Goal: Information Seeking & Learning: Learn about a topic

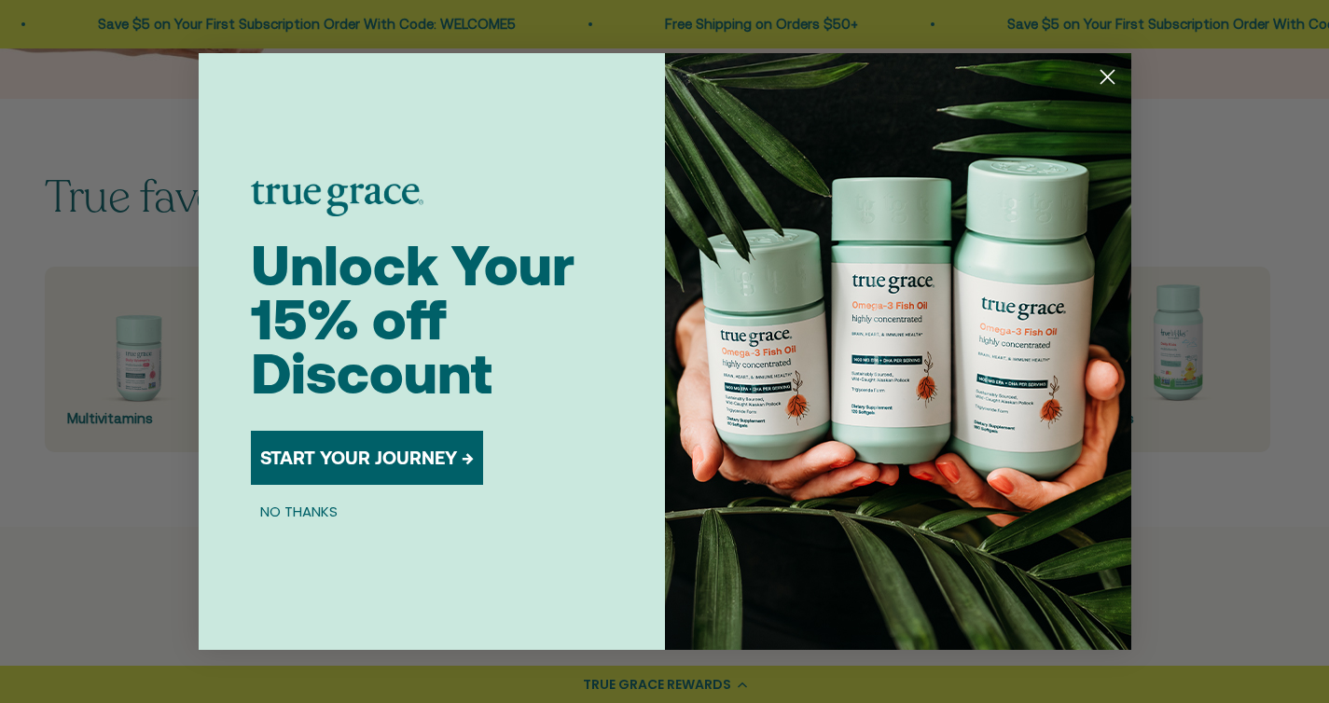
scroll to position [420, 0]
click at [324, 513] on button "NO THANKS" at bounding box center [299, 511] width 96 height 22
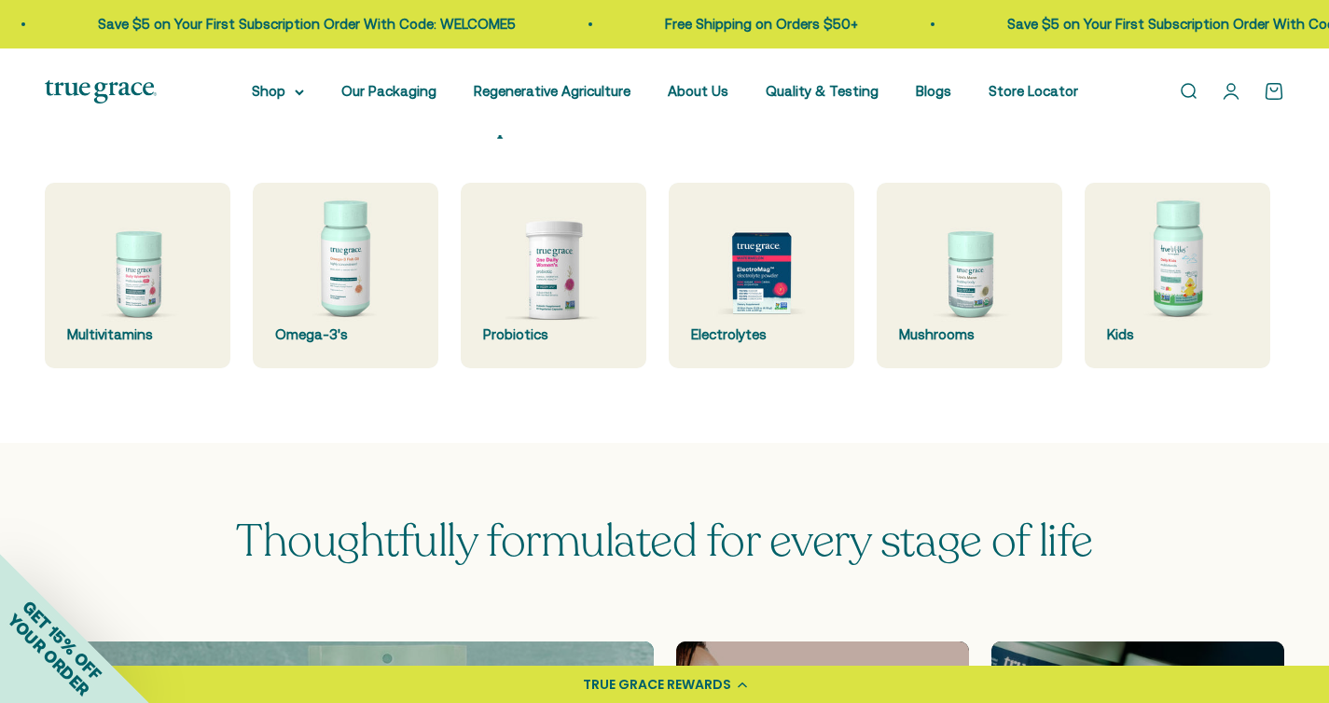
scroll to position [505, 0]
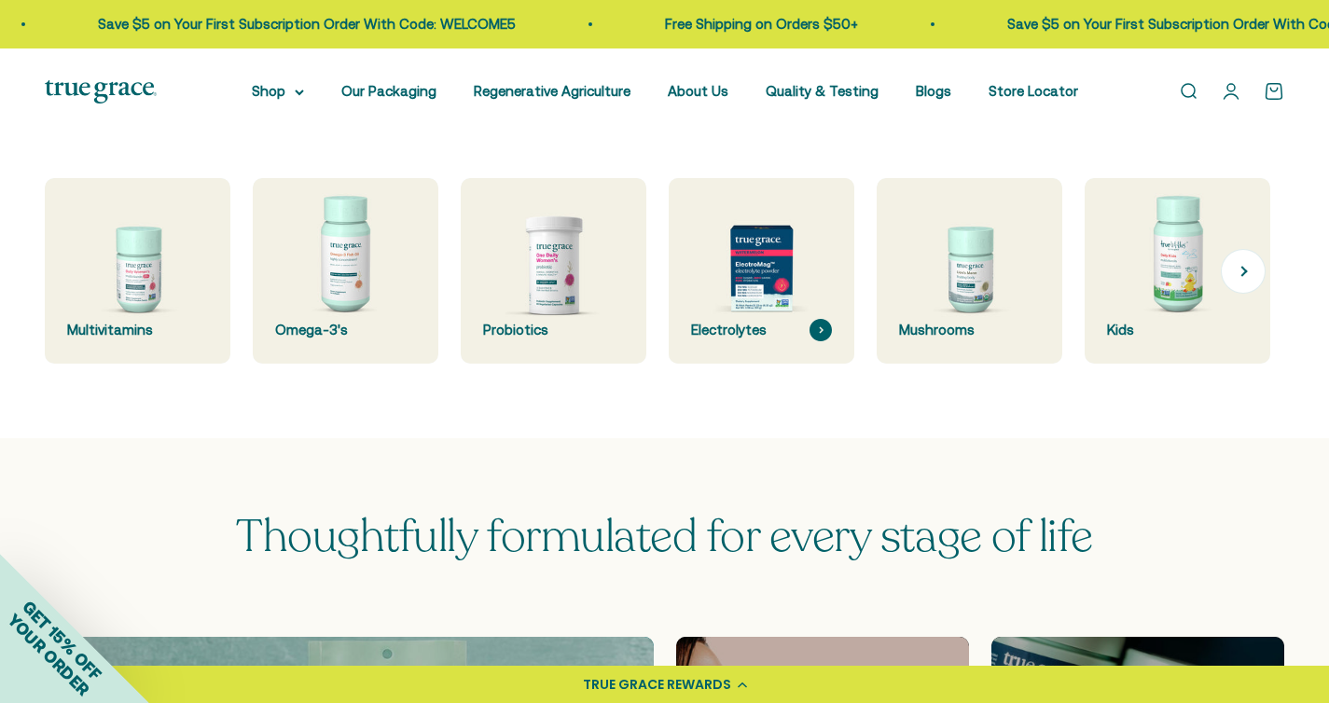
click at [754, 276] on img at bounding box center [761, 271] width 197 height 197
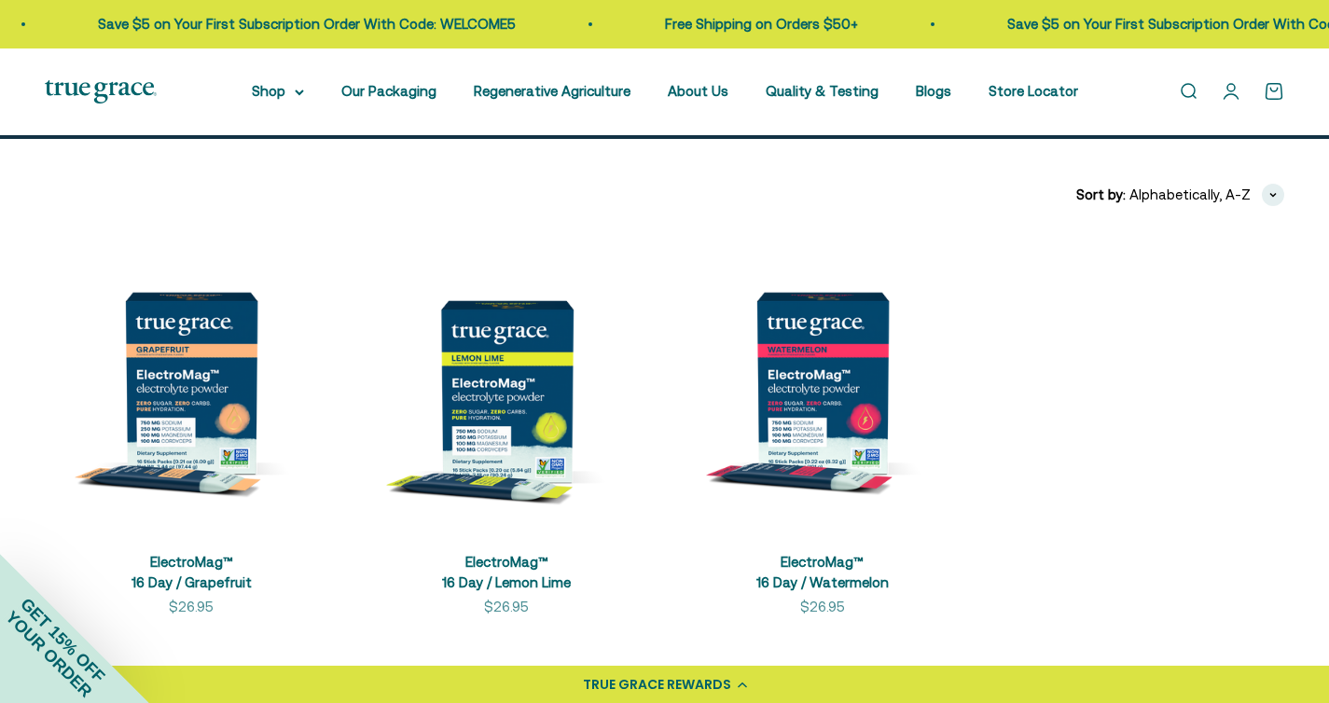
scroll to position [314, 0]
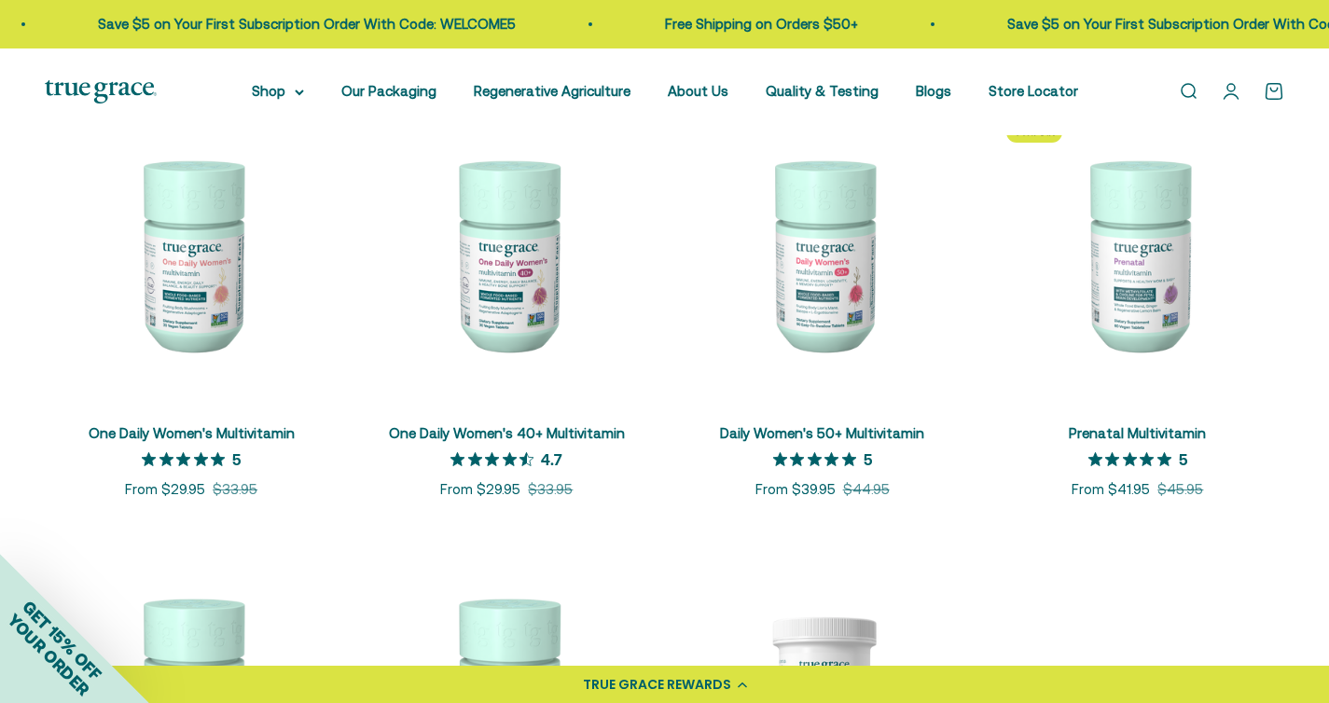
scroll to position [416, 0]
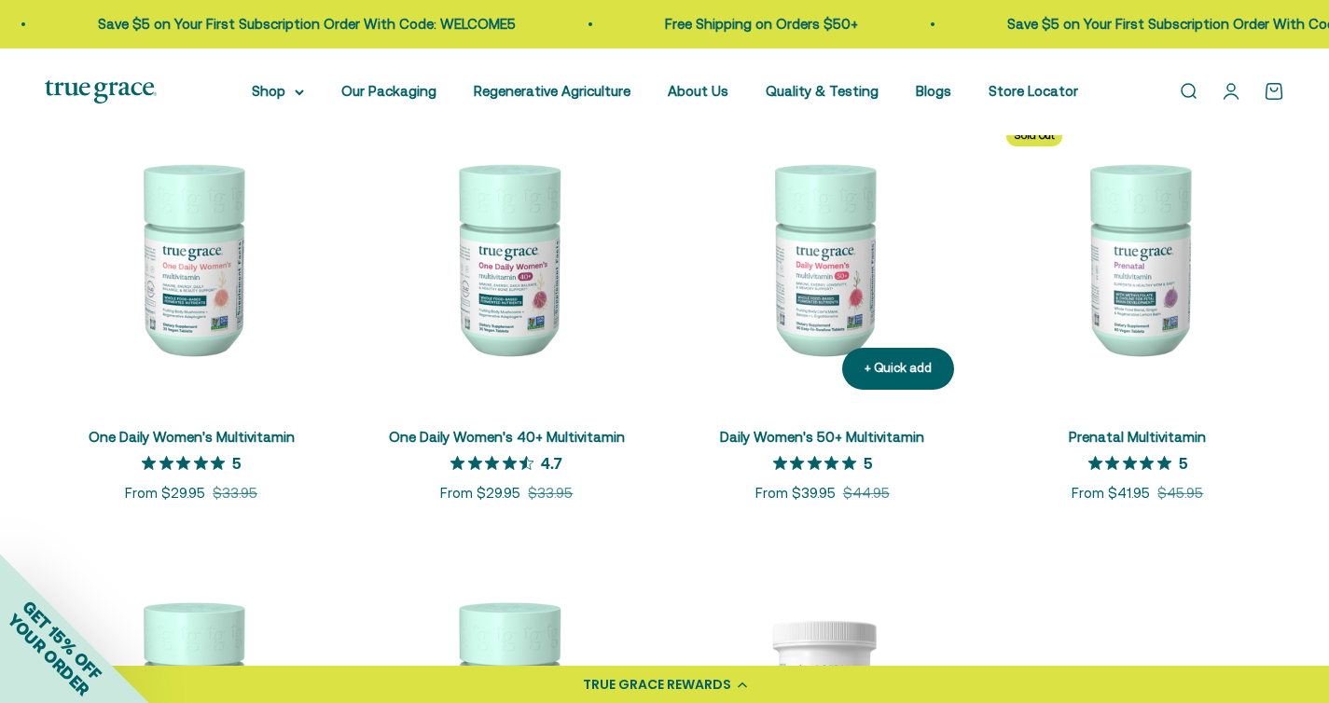
click at [828, 429] on link "Daily Women's 50+ Multivitamin" at bounding box center [822, 437] width 204 height 16
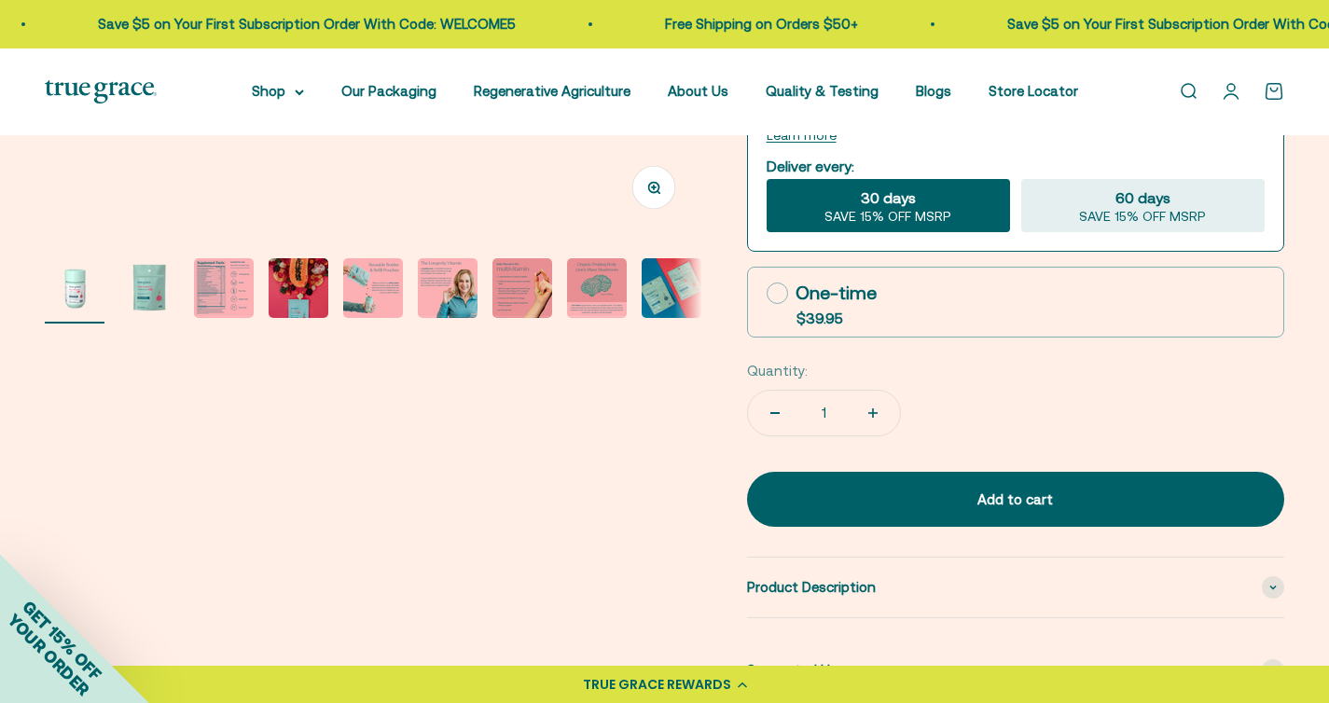
scroll to position [605, 0]
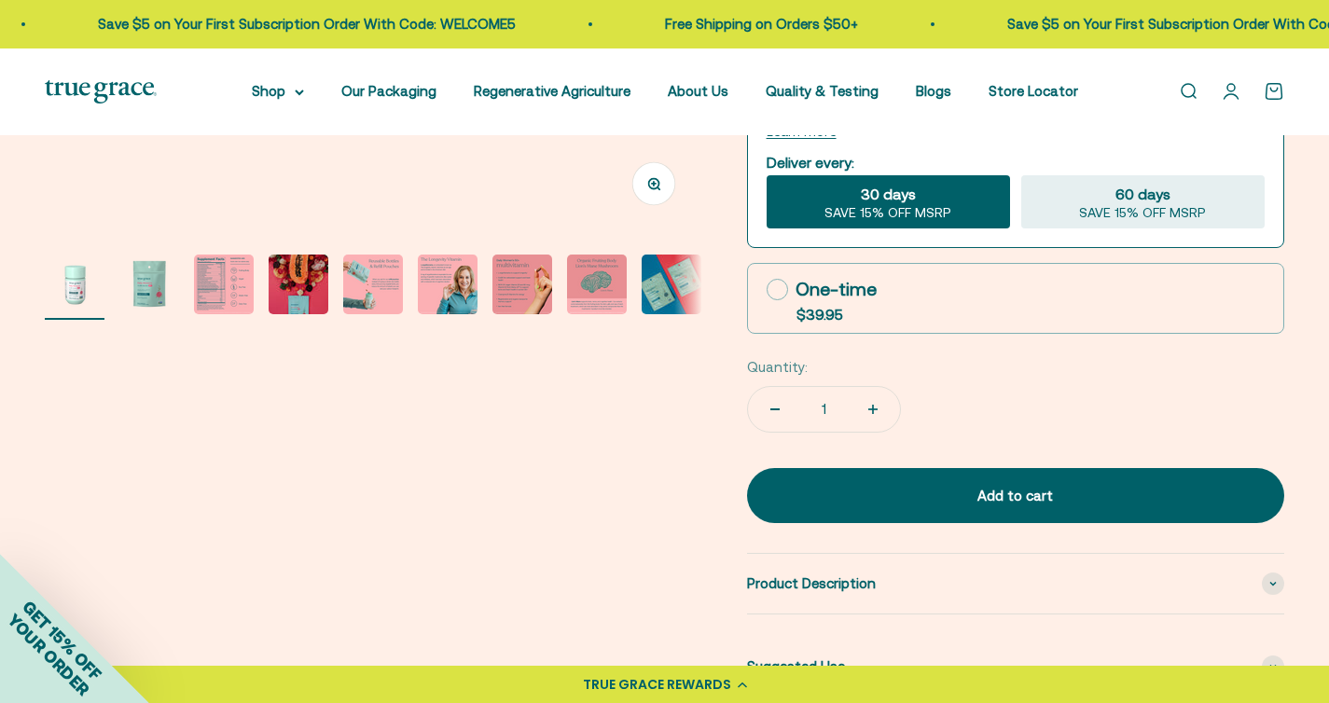
click at [213, 292] on img "Go to item 3" at bounding box center [224, 285] width 60 height 60
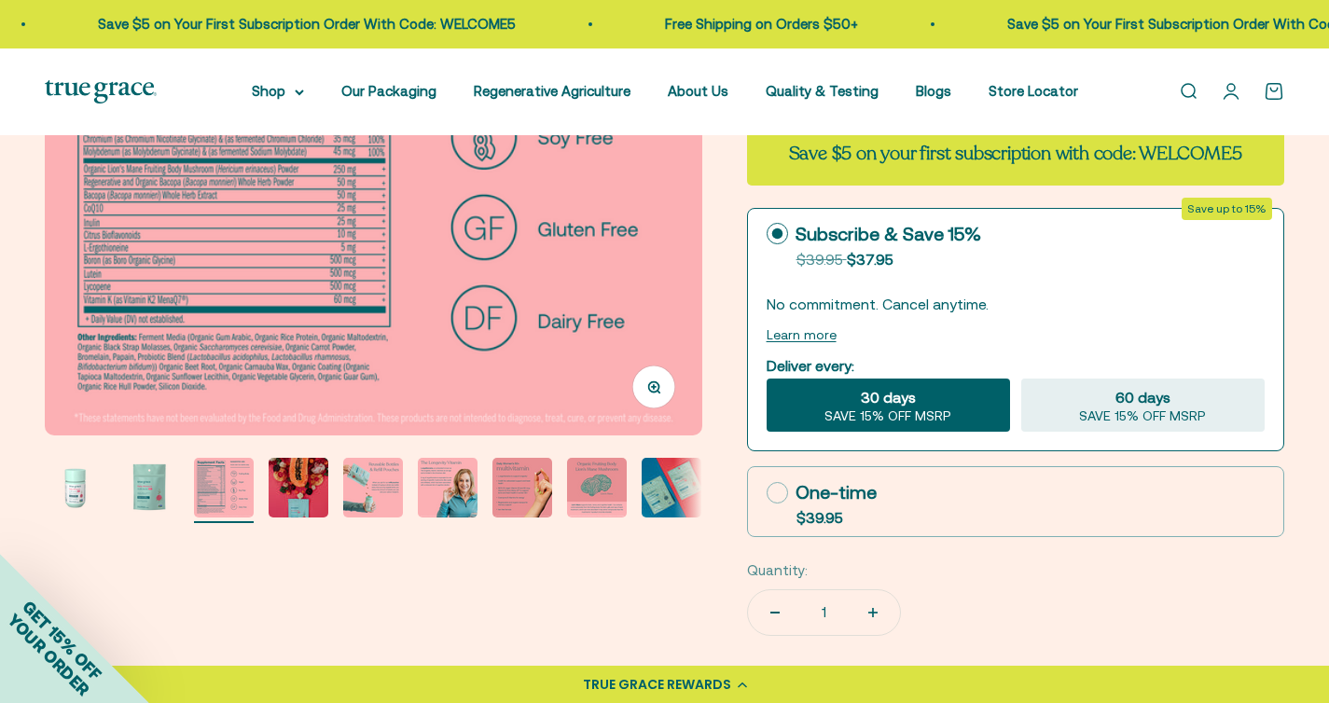
scroll to position [403, 0]
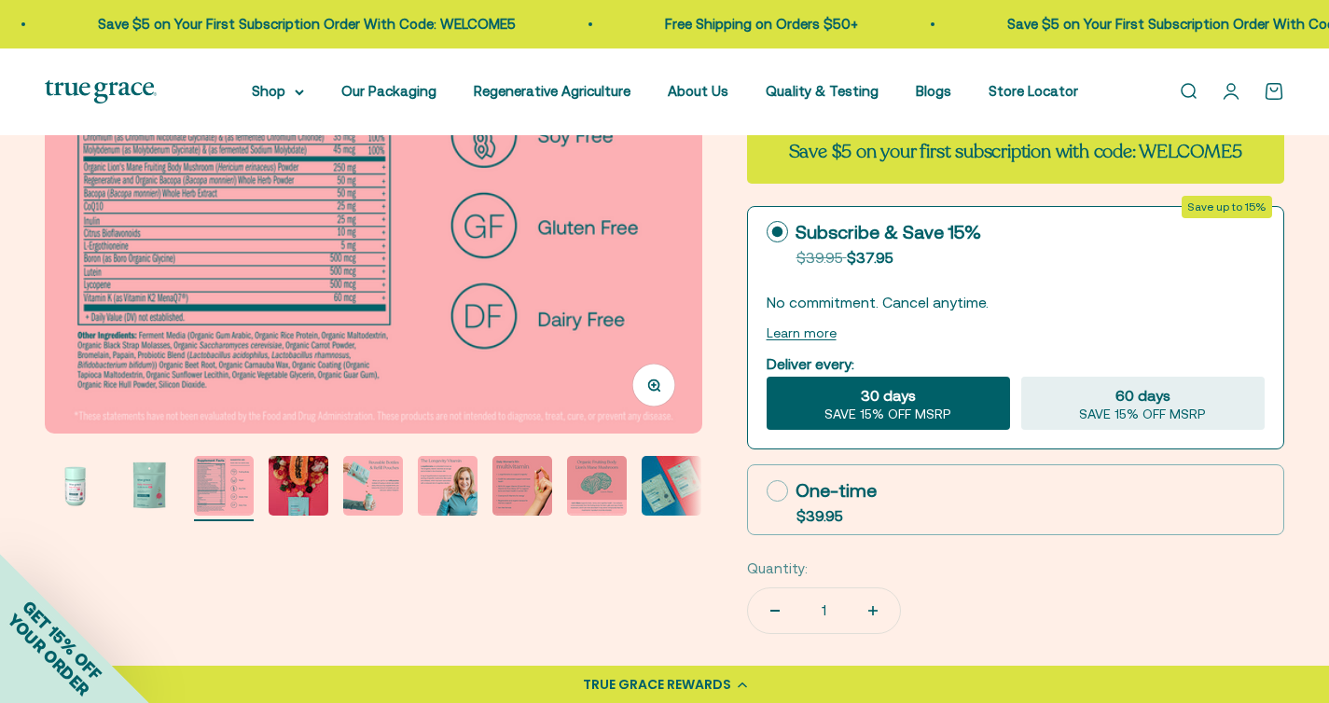
click at [312, 494] on img "Go to item 4" at bounding box center [299, 486] width 60 height 60
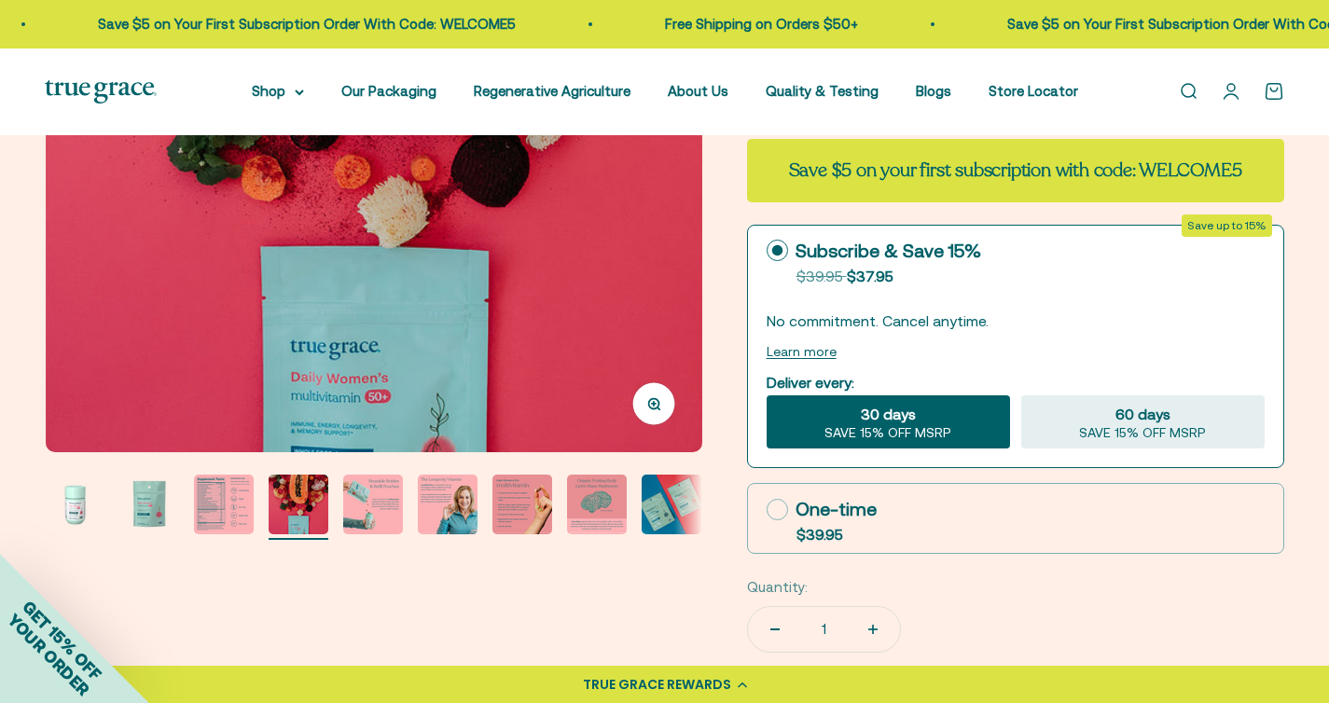
scroll to position [388, 0]
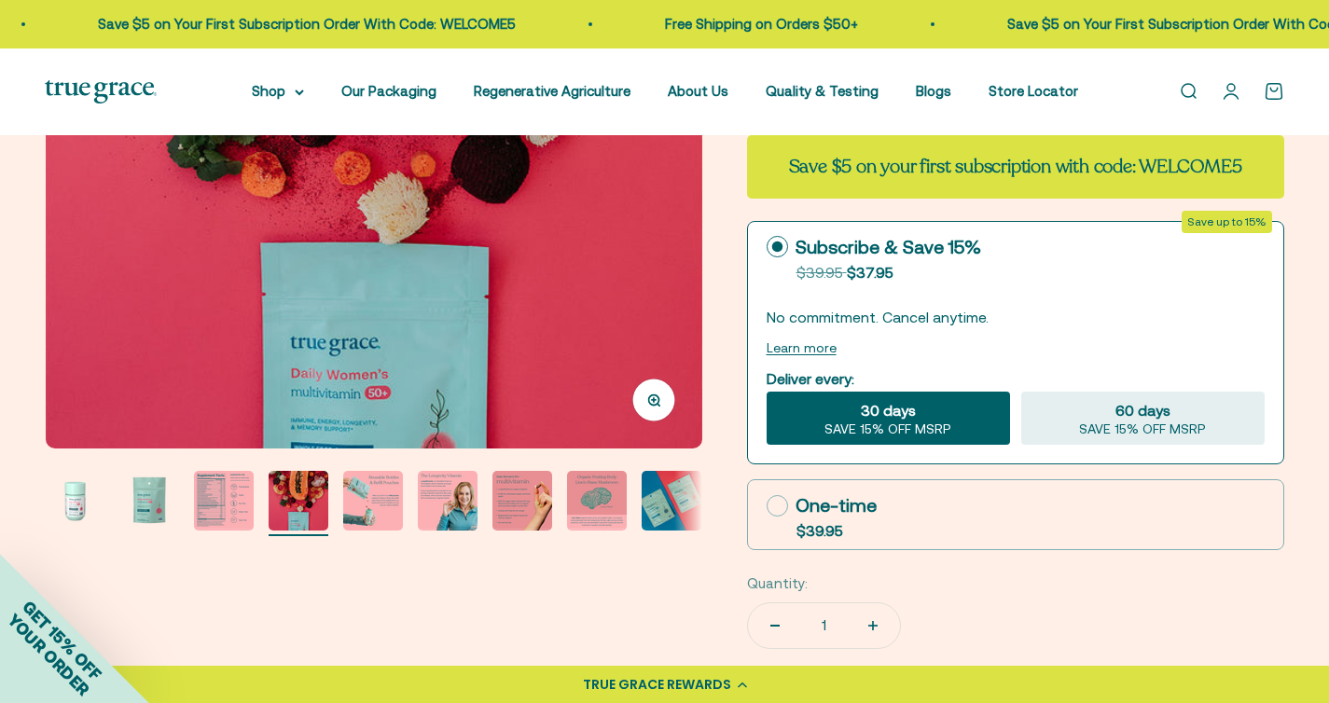
click at [380, 509] on img "Go to item 5" at bounding box center [373, 501] width 60 height 60
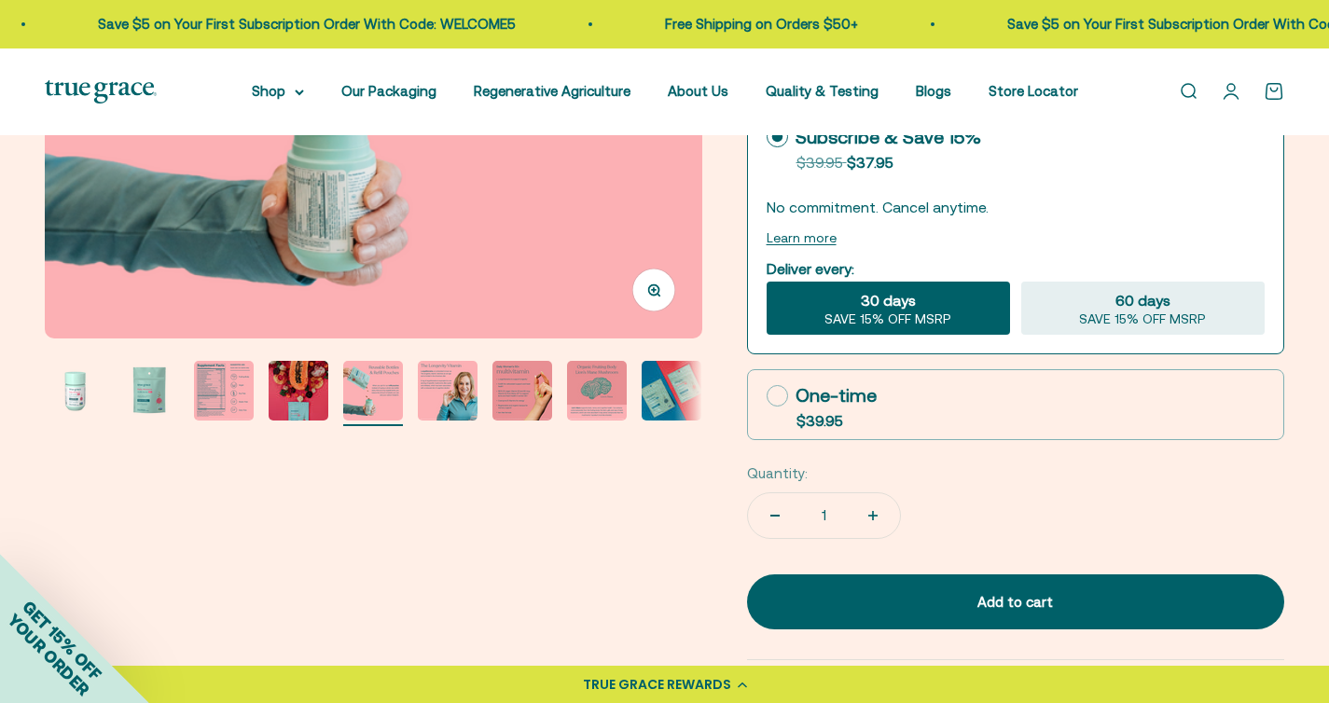
scroll to position [499, 0]
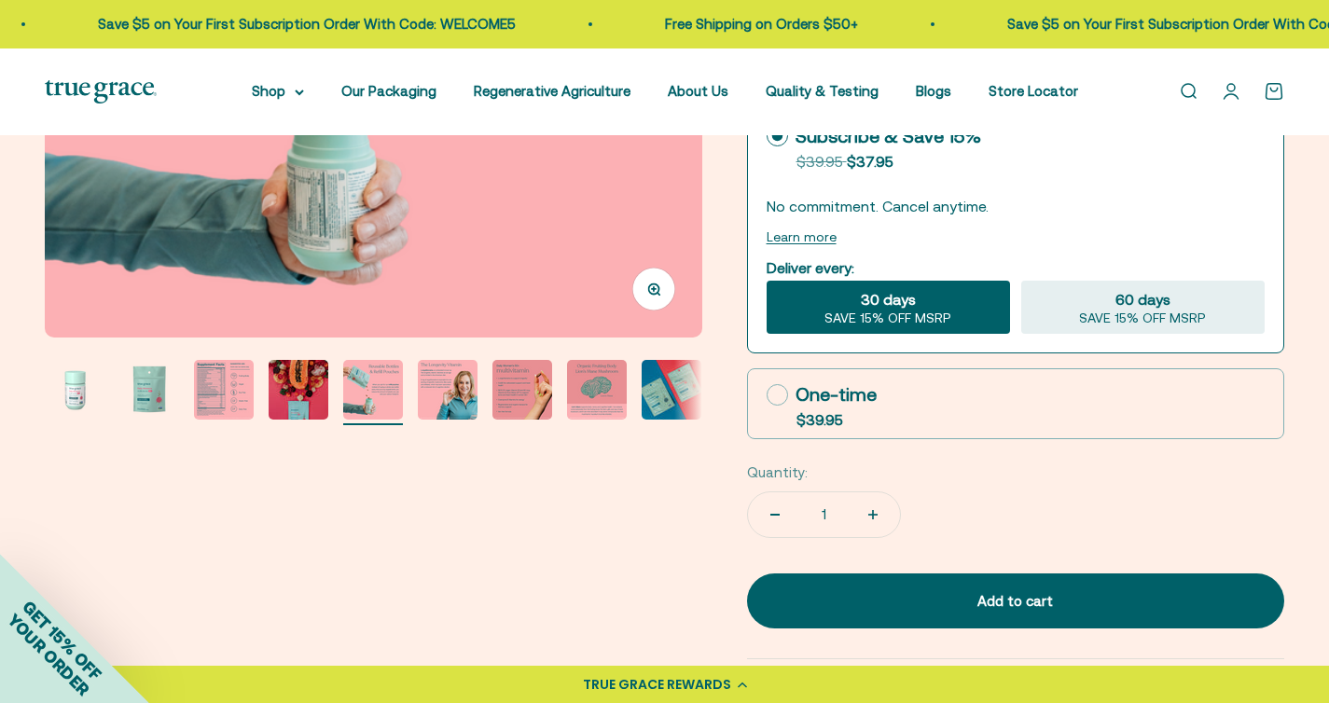
click at [444, 403] on img "Go to item 6" at bounding box center [448, 390] width 60 height 60
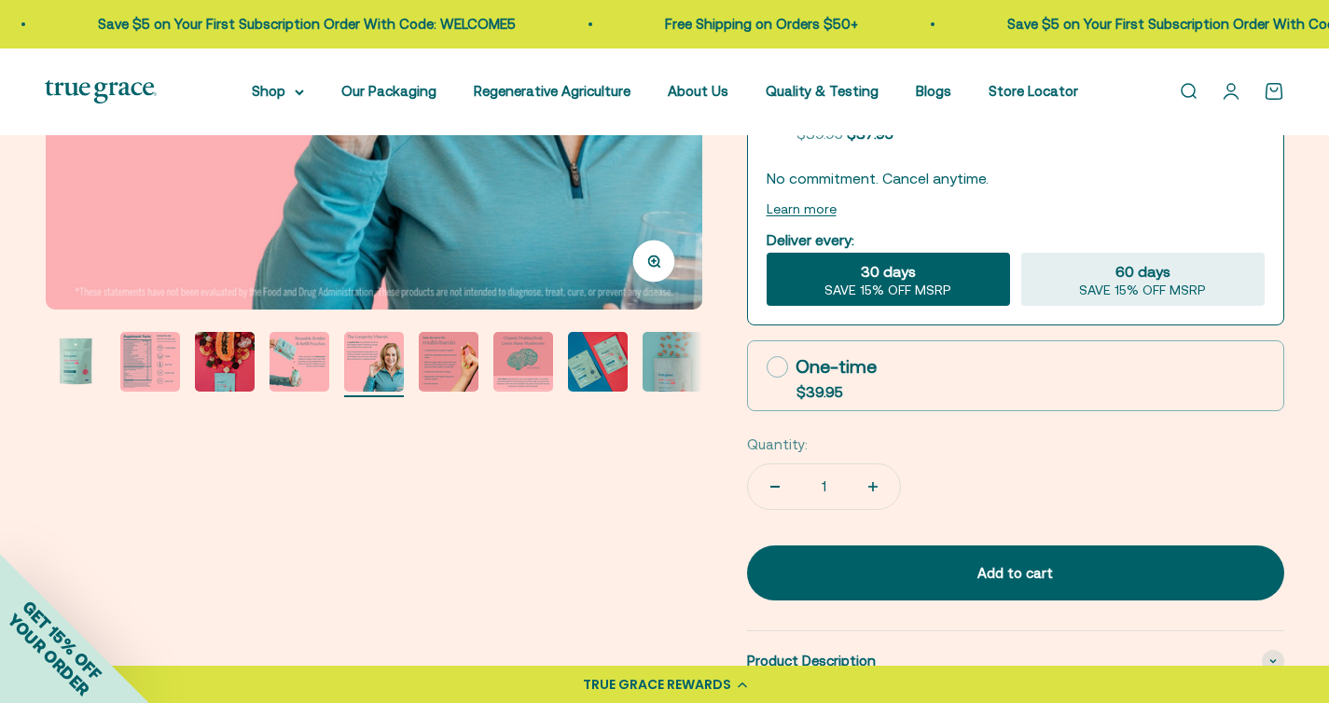
scroll to position [553, 0]
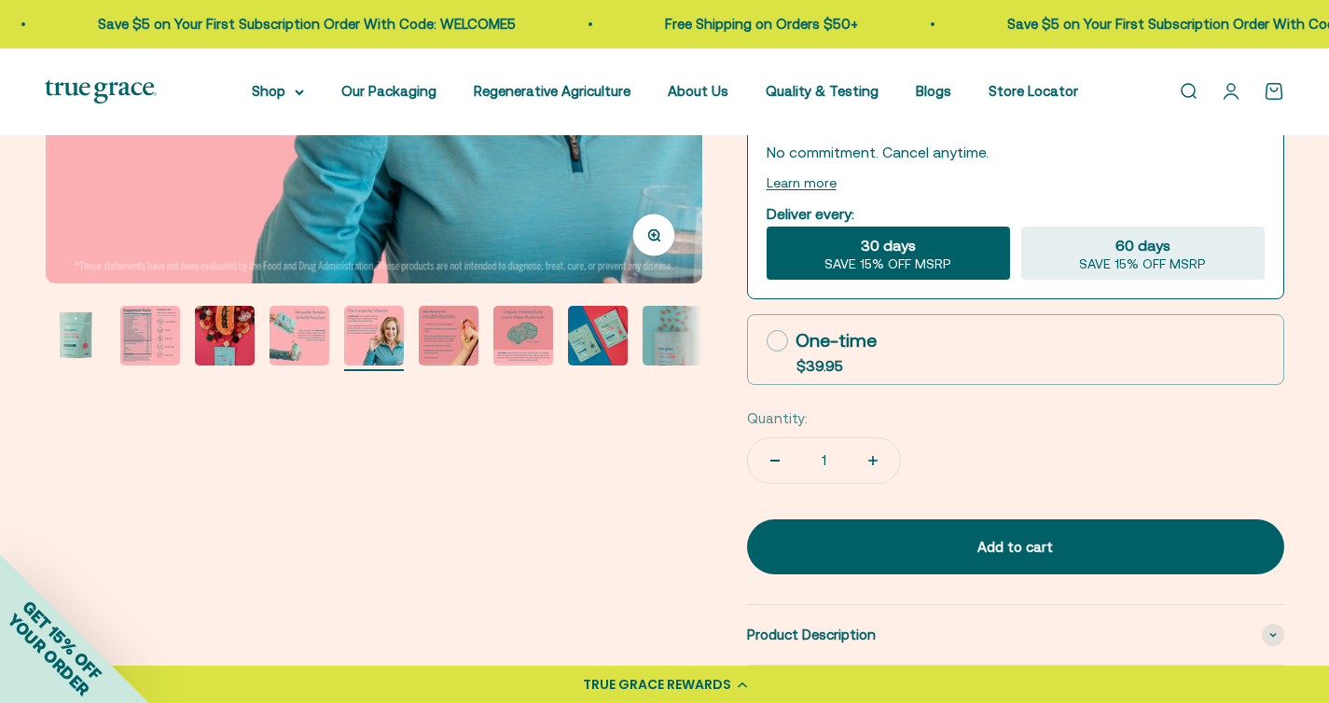
click at [457, 351] on img "Go to item 7" at bounding box center [449, 336] width 60 height 60
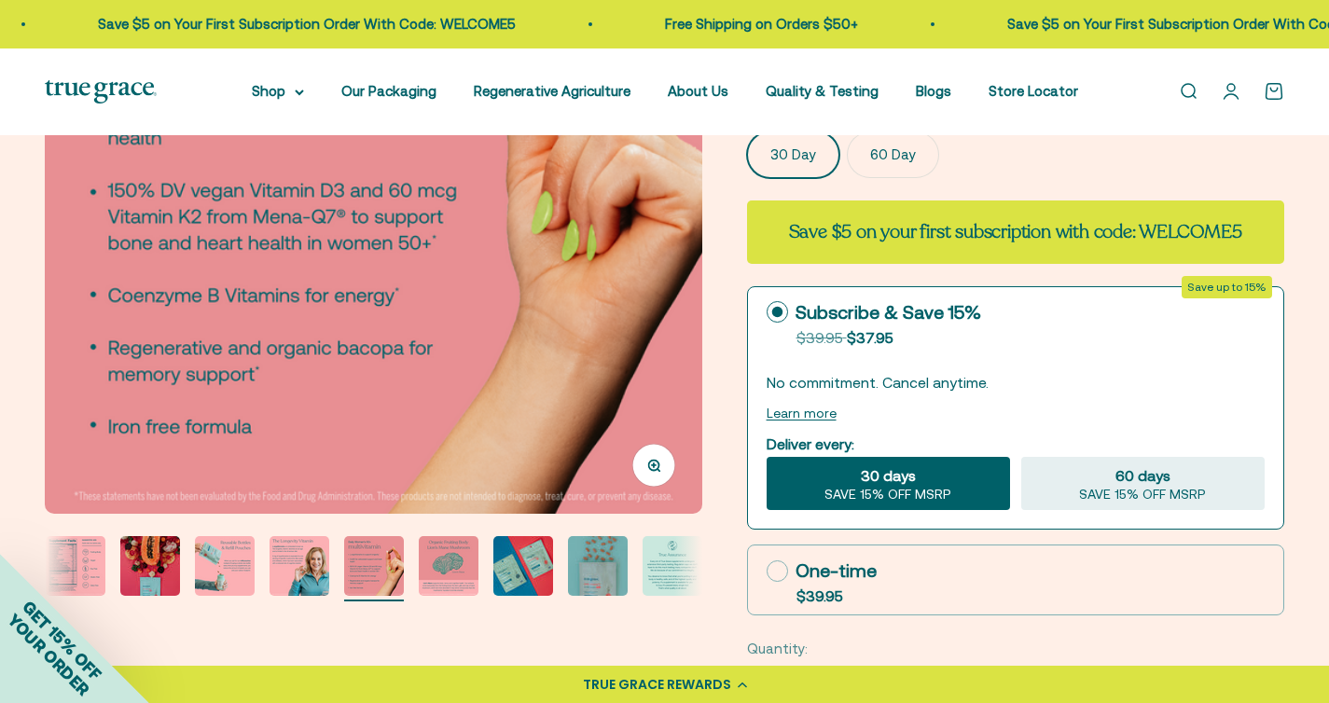
scroll to position [326, 0]
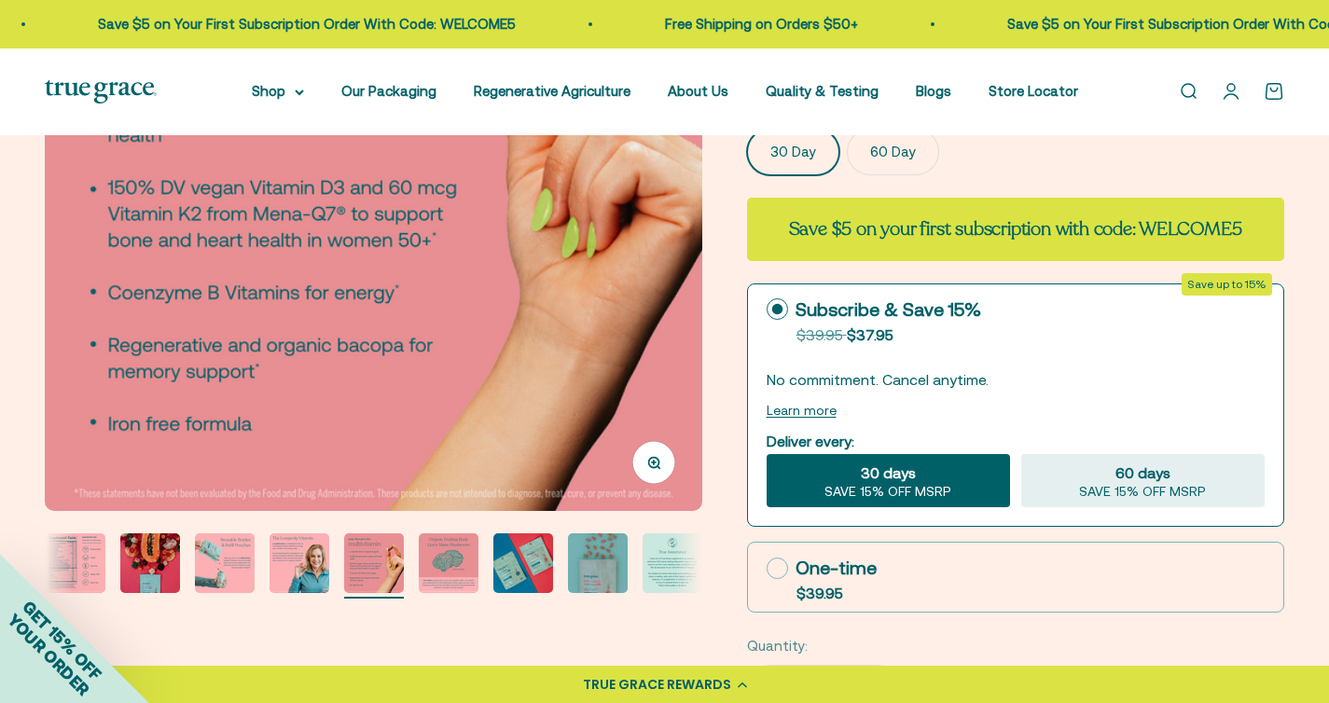
click at [467, 574] on img "Go to item 8" at bounding box center [449, 564] width 60 height 60
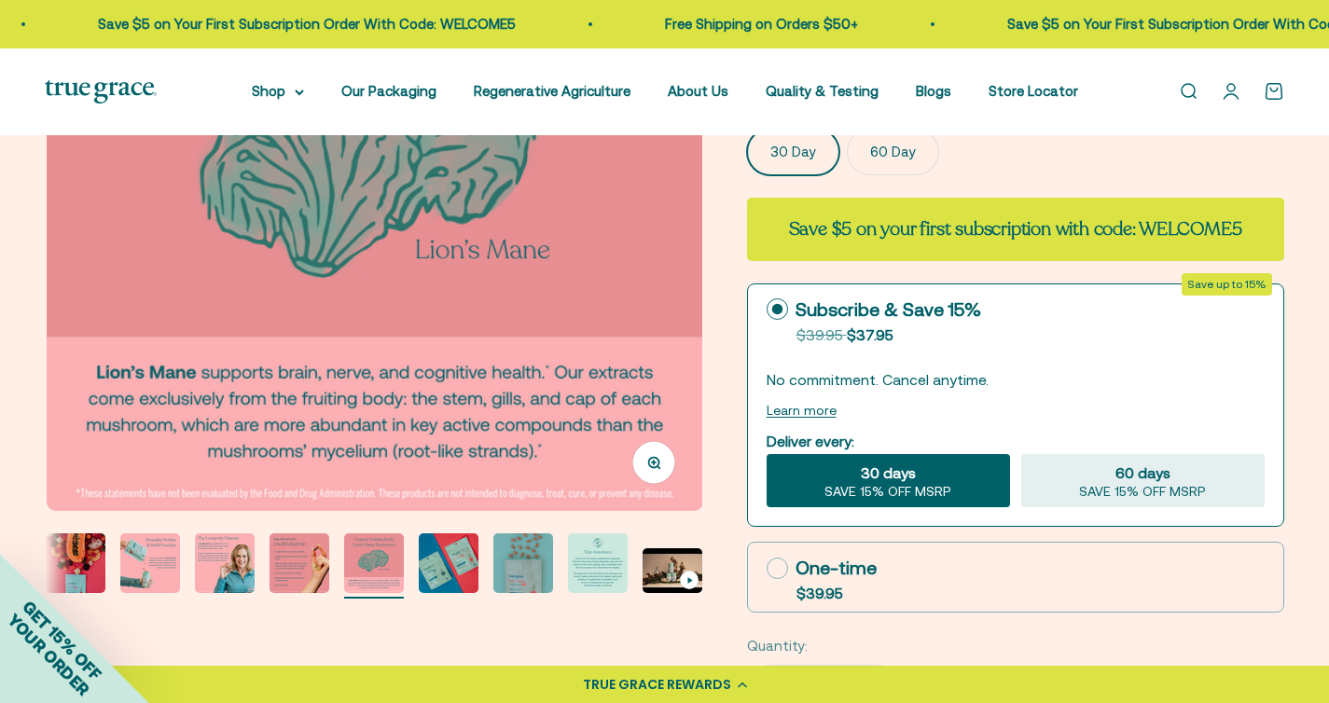
scroll to position [0, 4758]
click at [456, 579] on img "Go to item 9" at bounding box center [449, 564] width 60 height 60
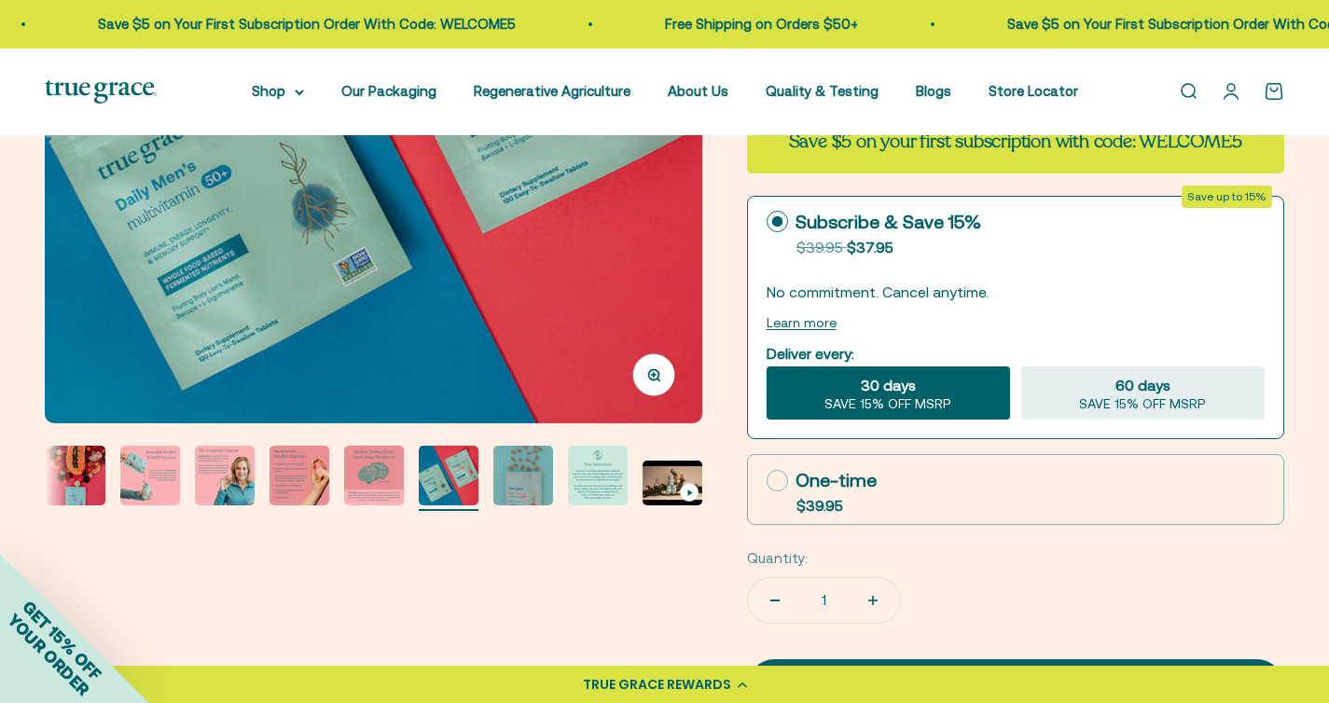
scroll to position [486, 0]
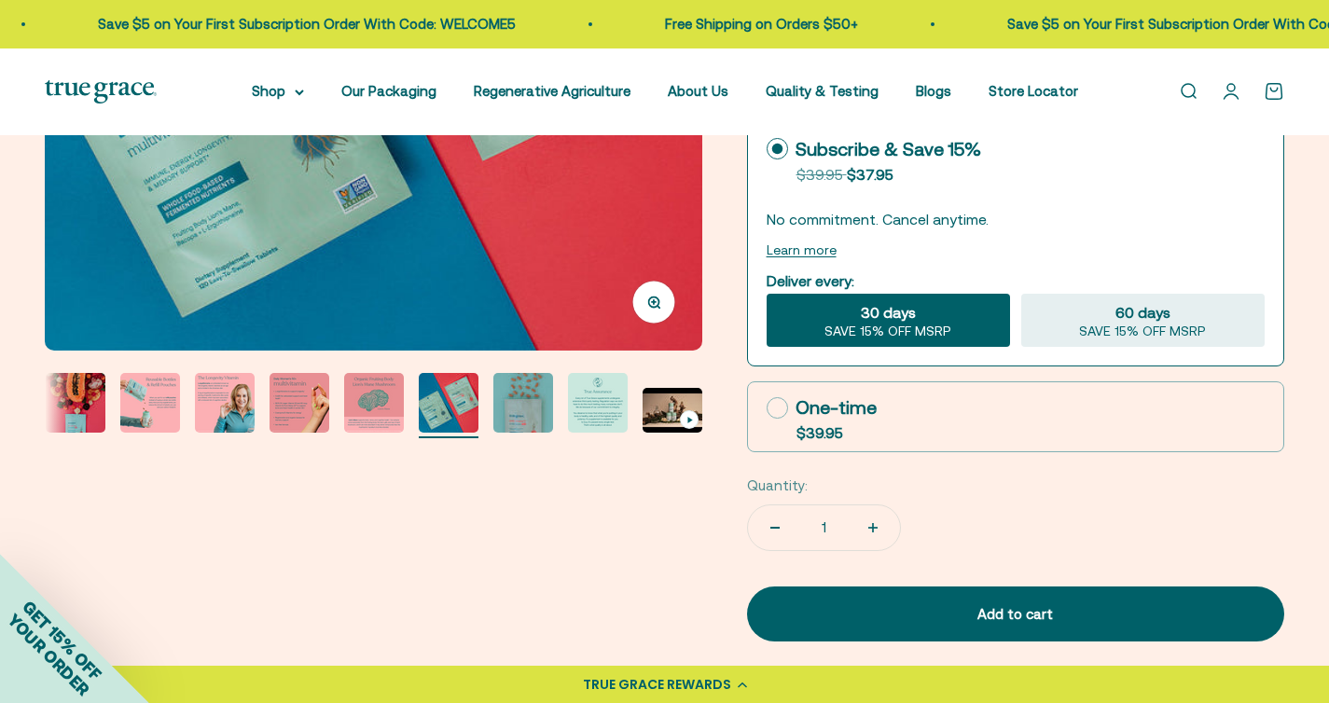
click at [600, 416] on img "Go to item 11" at bounding box center [598, 403] width 60 height 60
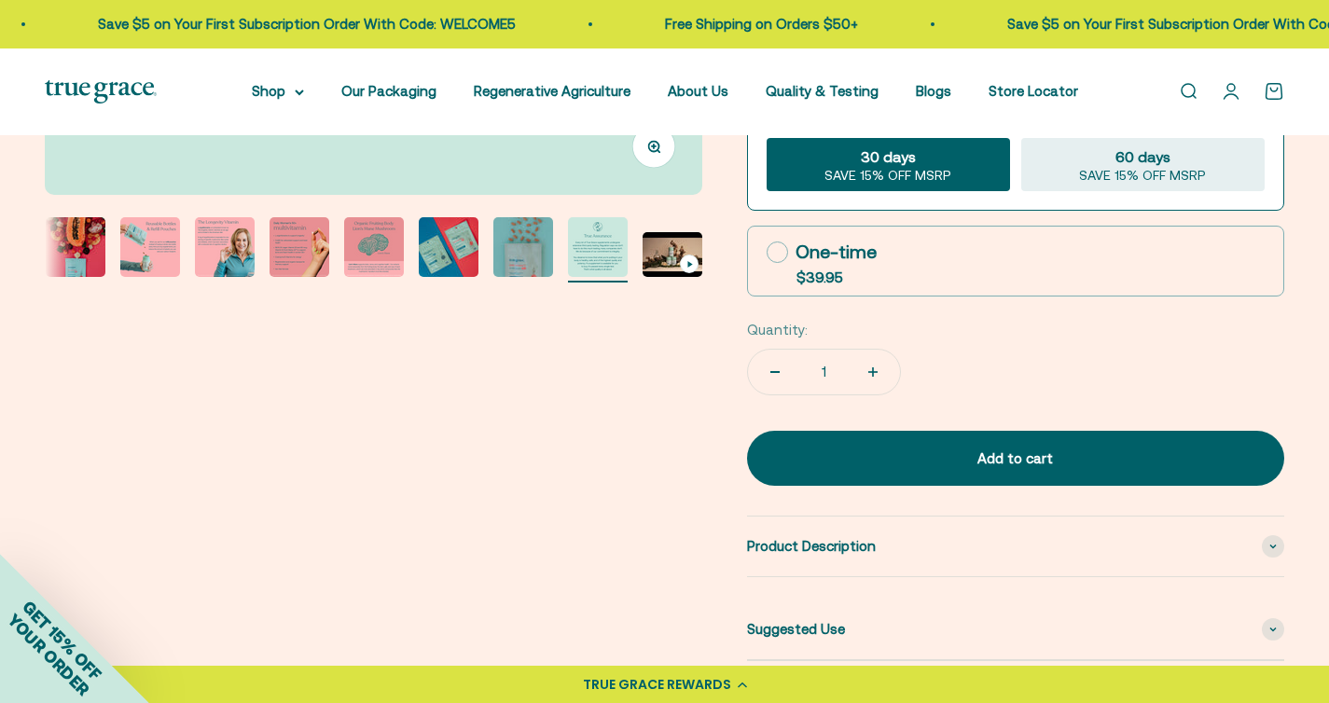
scroll to position [646, 0]
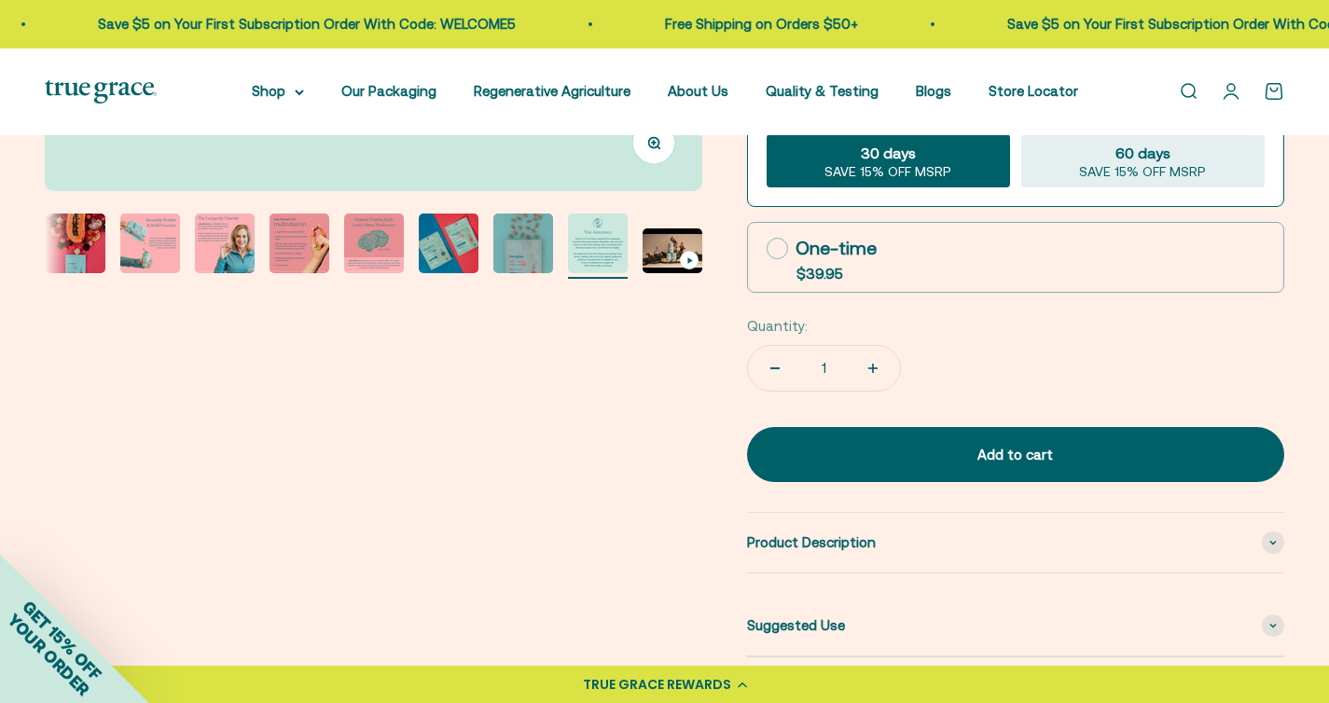
click at [657, 257] on img "Go to item 12" at bounding box center [673, 251] width 60 height 45
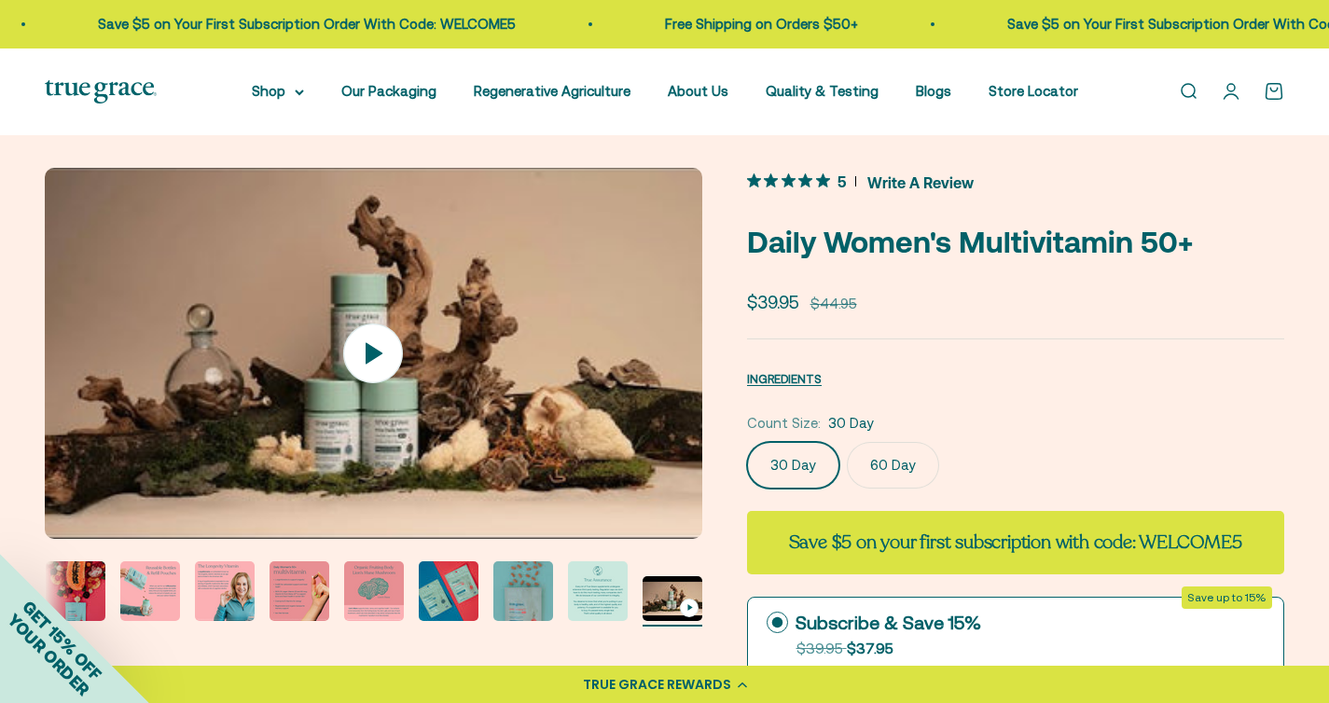
scroll to position [0, 0]
